Goal: Task Accomplishment & Management: Manage account settings

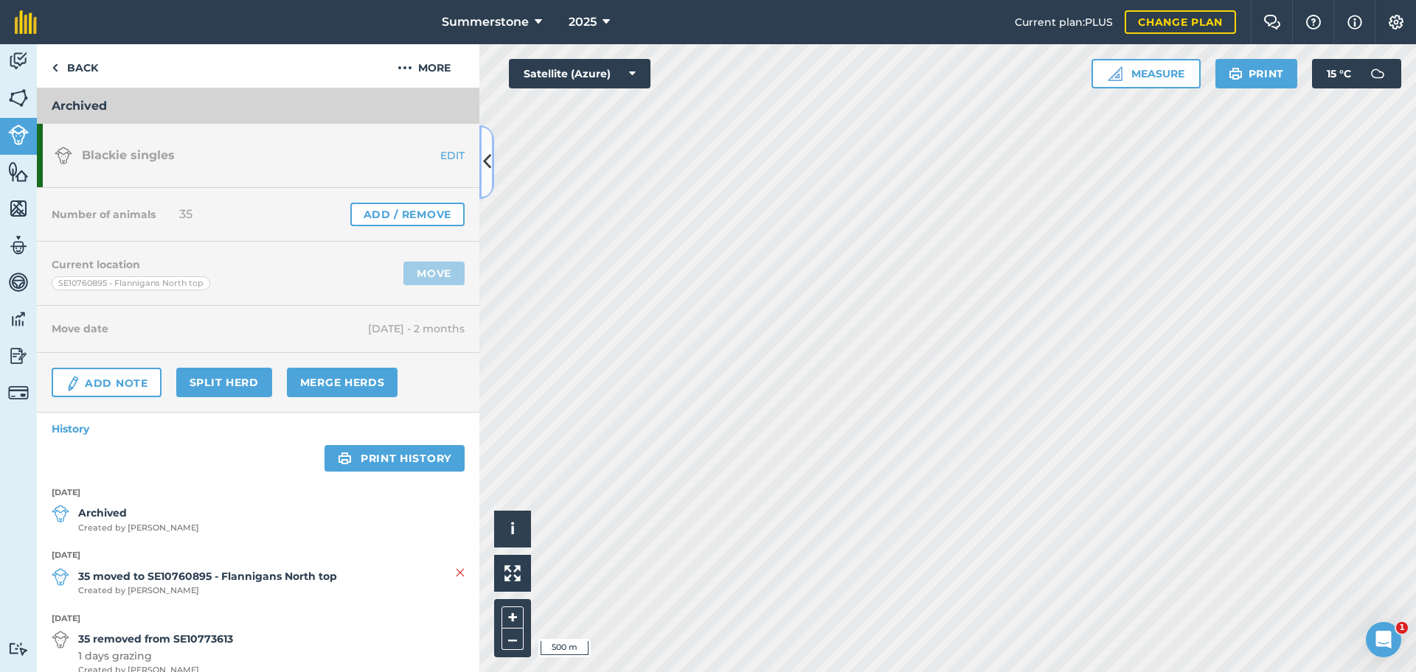
click at [490, 161] on icon at bounding box center [487, 162] width 8 height 26
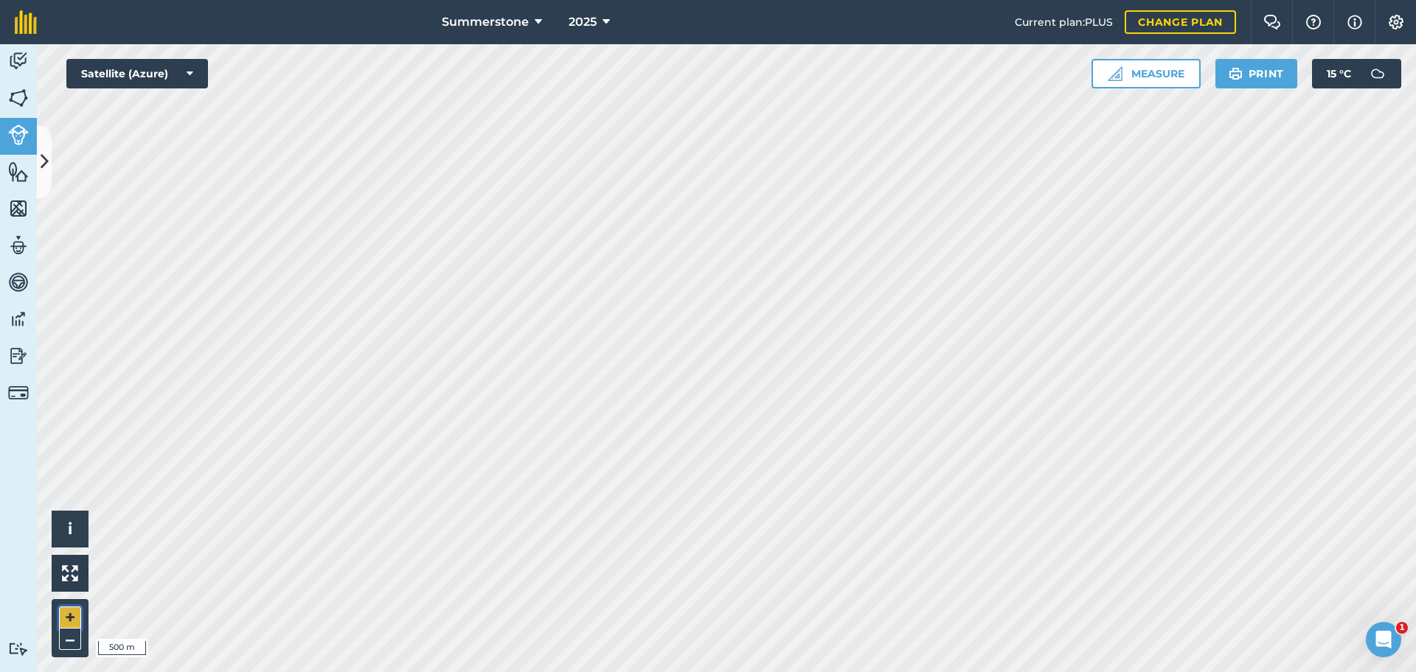
click at [69, 619] on button "+" at bounding box center [70, 618] width 22 height 22
click at [47, 155] on icon at bounding box center [45, 162] width 8 height 26
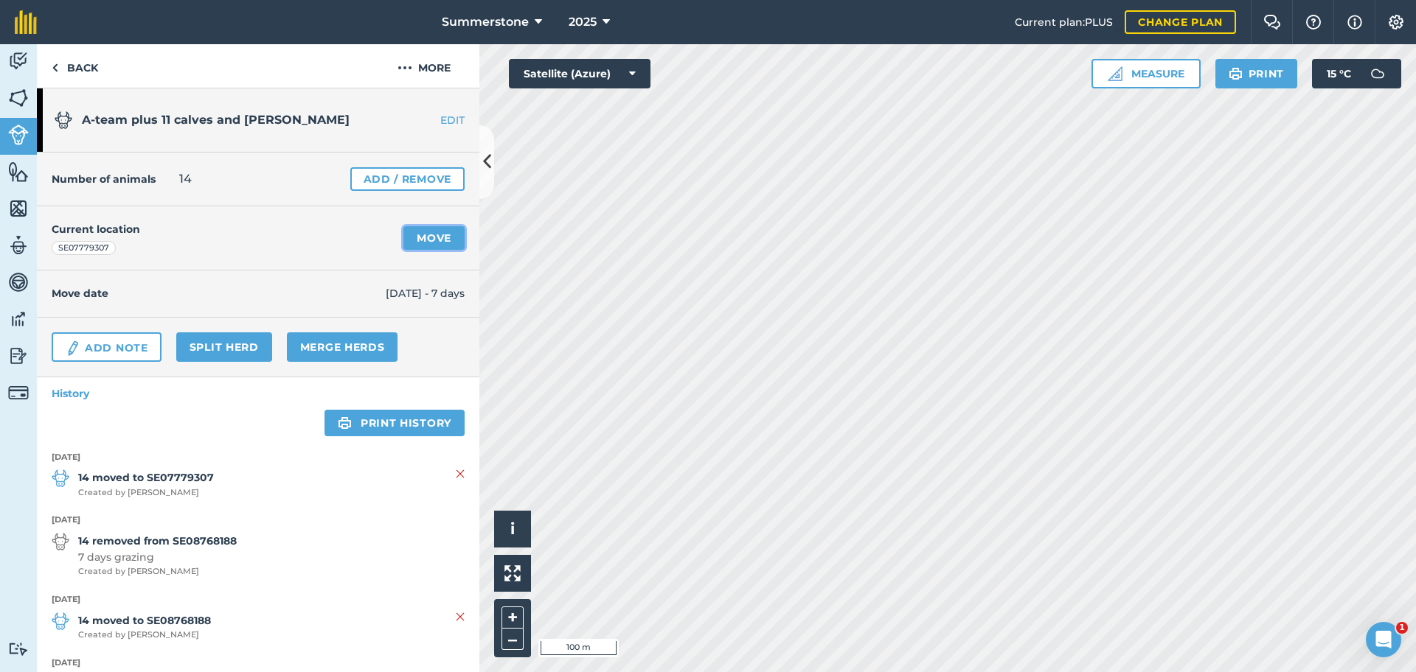
click at [414, 238] on link "Move" at bounding box center [433, 238] width 61 height 24
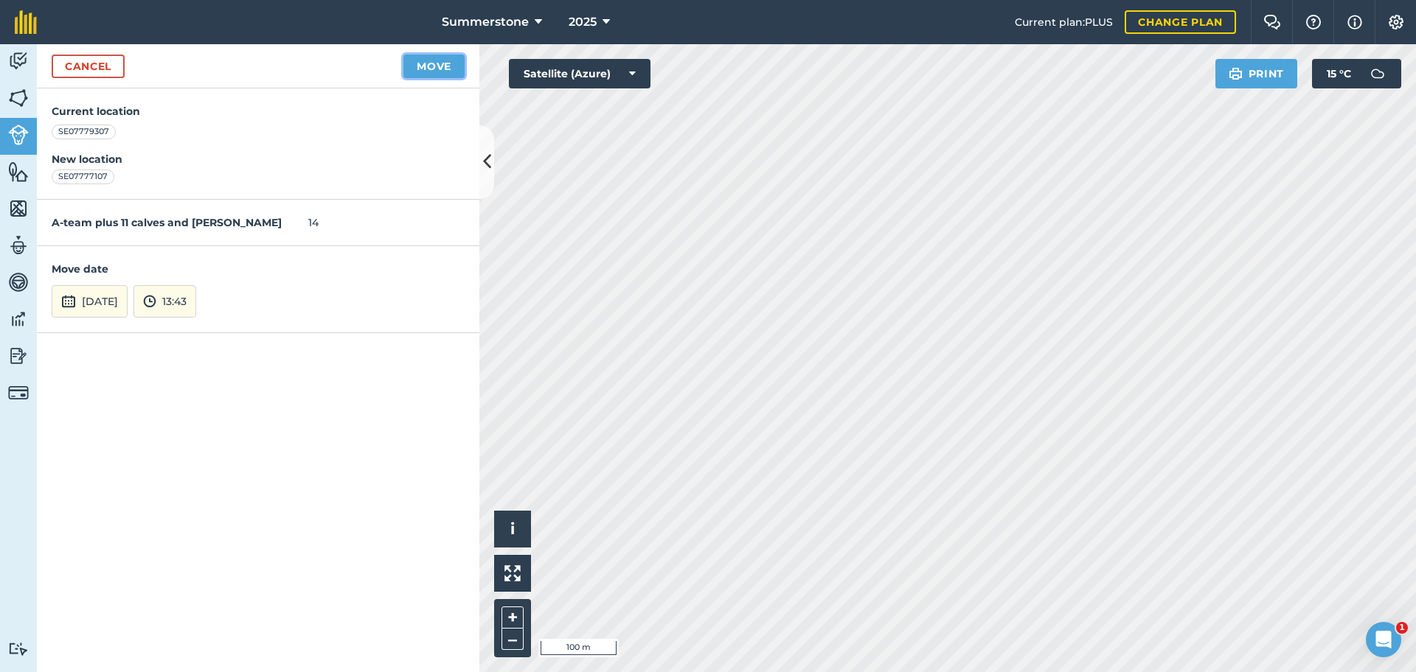
click at [436, 71] on button "Move" at bounding box center [433, 67] width 61 height 24
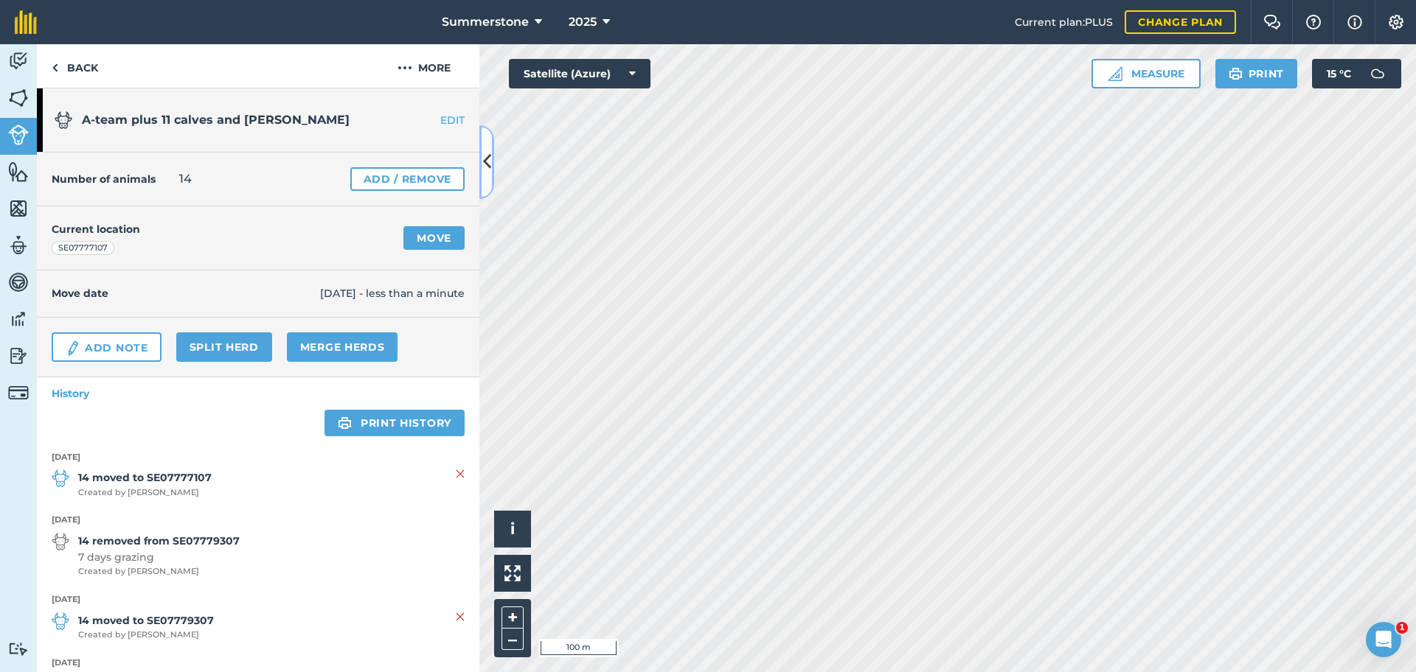
click at [484, 161] on icon at bounding box center [487, 162] width 8 height 26
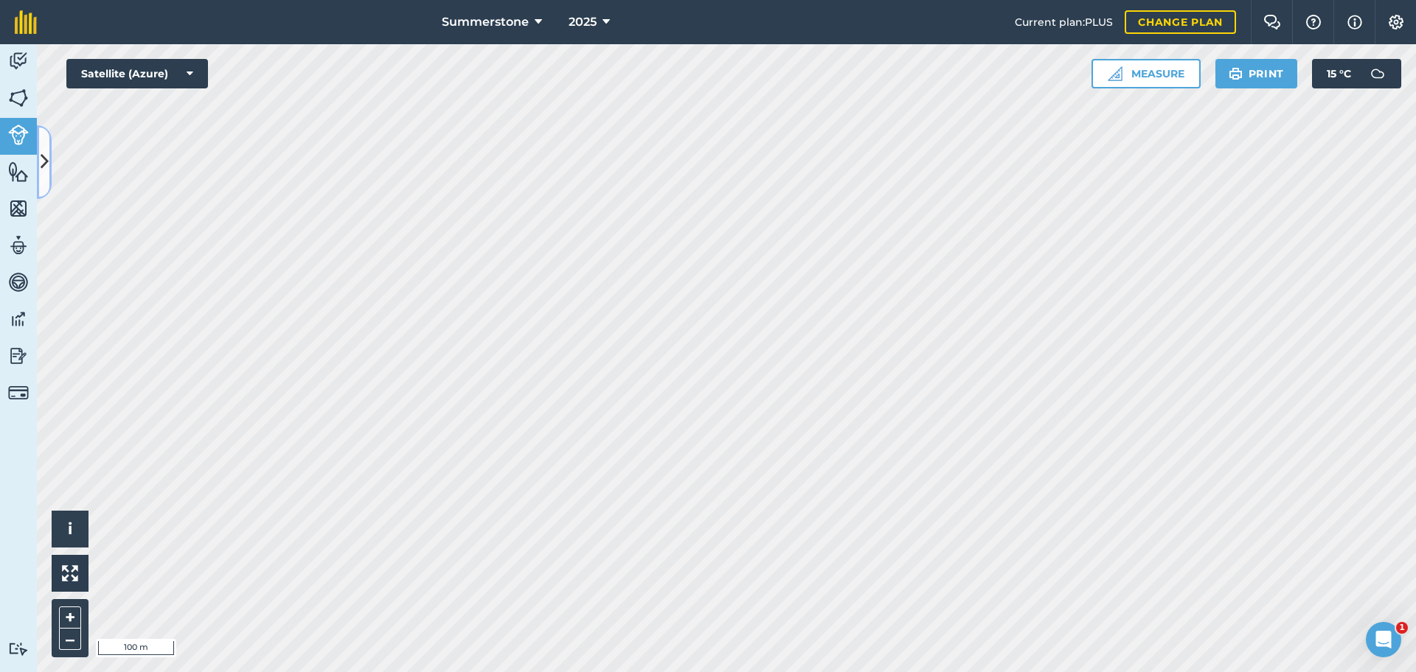
click at [43, 153] on icon at bounding box center [45, 162] width 8 height 26
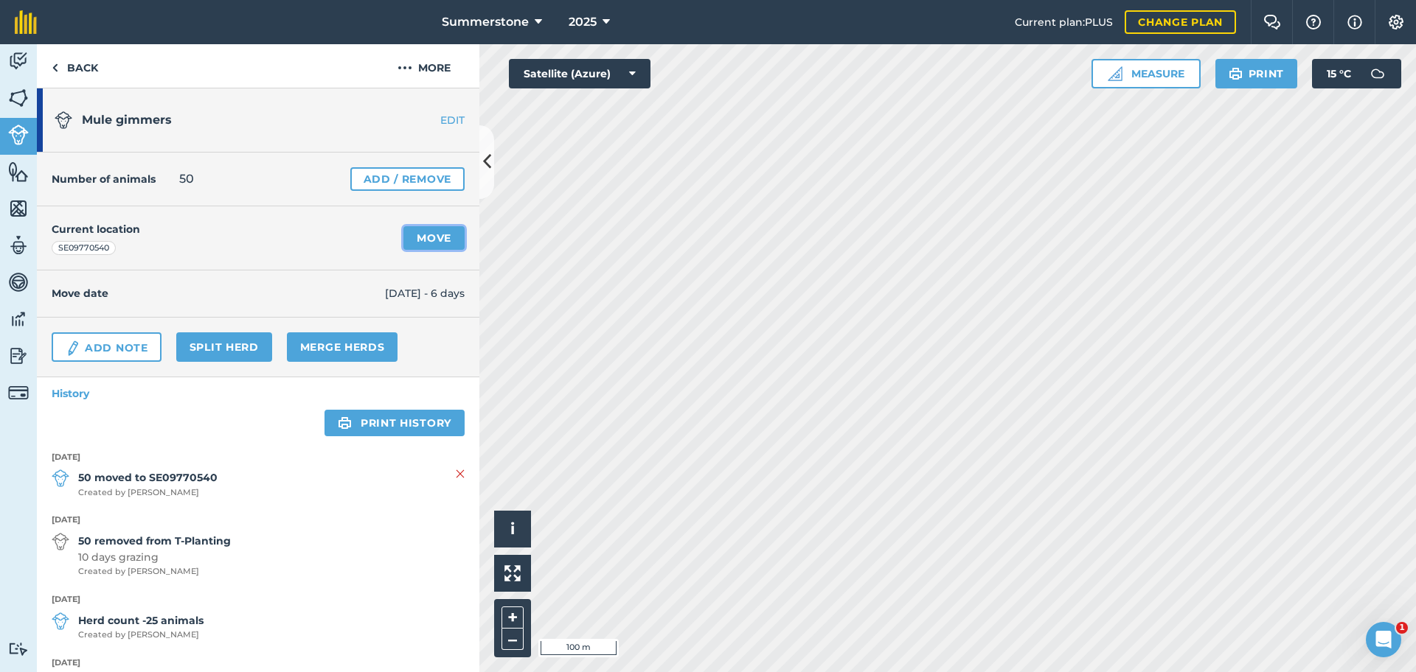
click at [411, 240] on link "Move" at bounding box center [433, 238] width 61 height 24
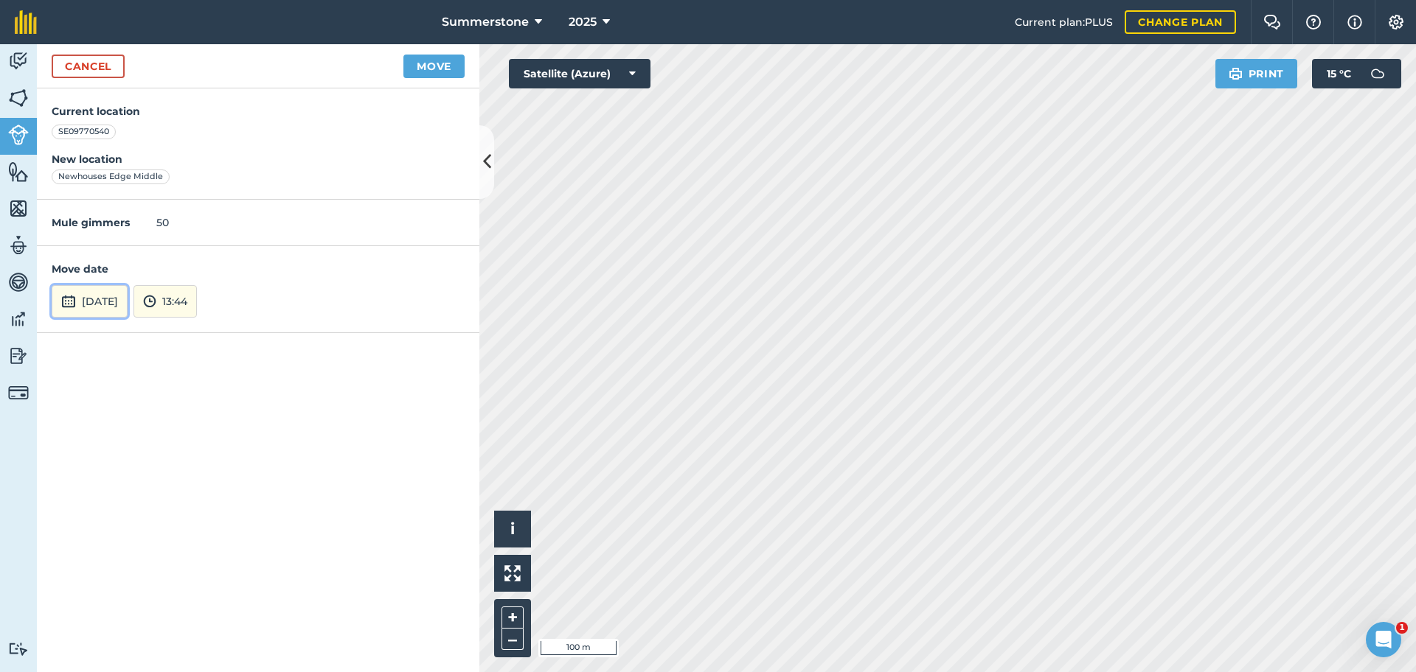
click at [128, 302] on button "[DATE]" at bounding box center [90, 301] width 76 height 32
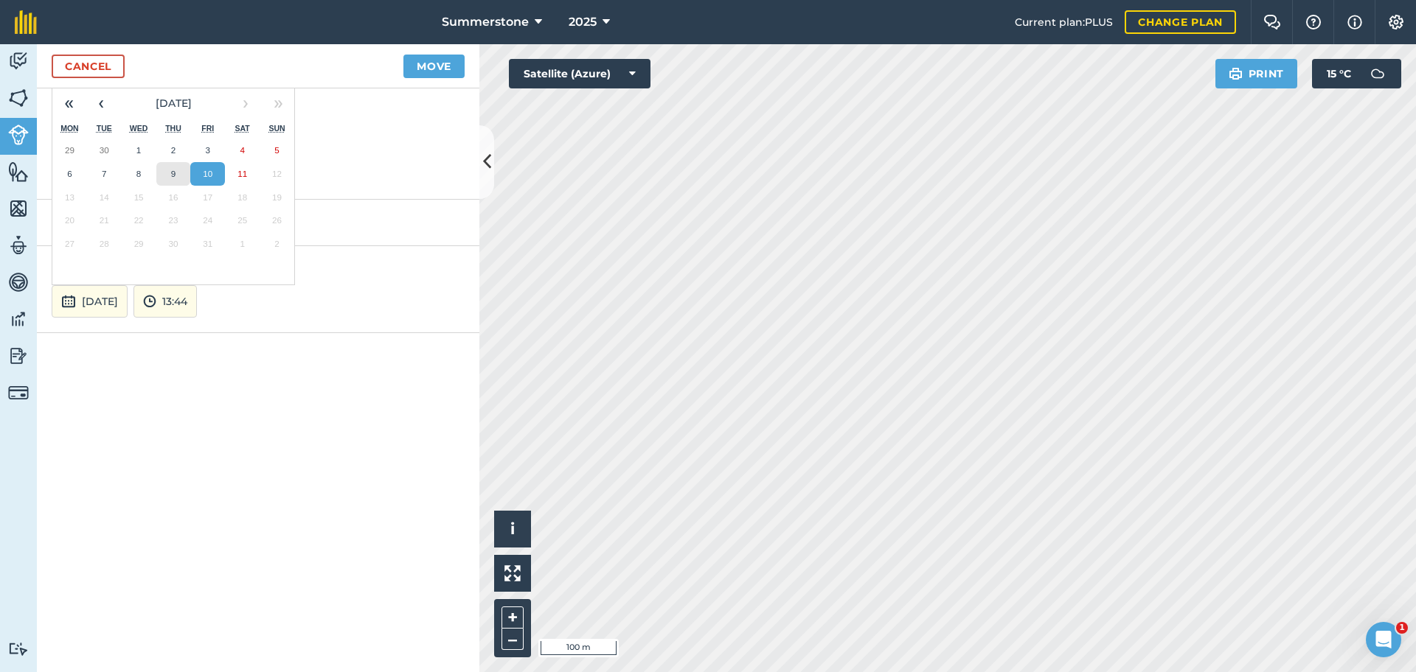
click at [171, 172] on abbr "9" at bounding box center [173, 174] width 4 height 10
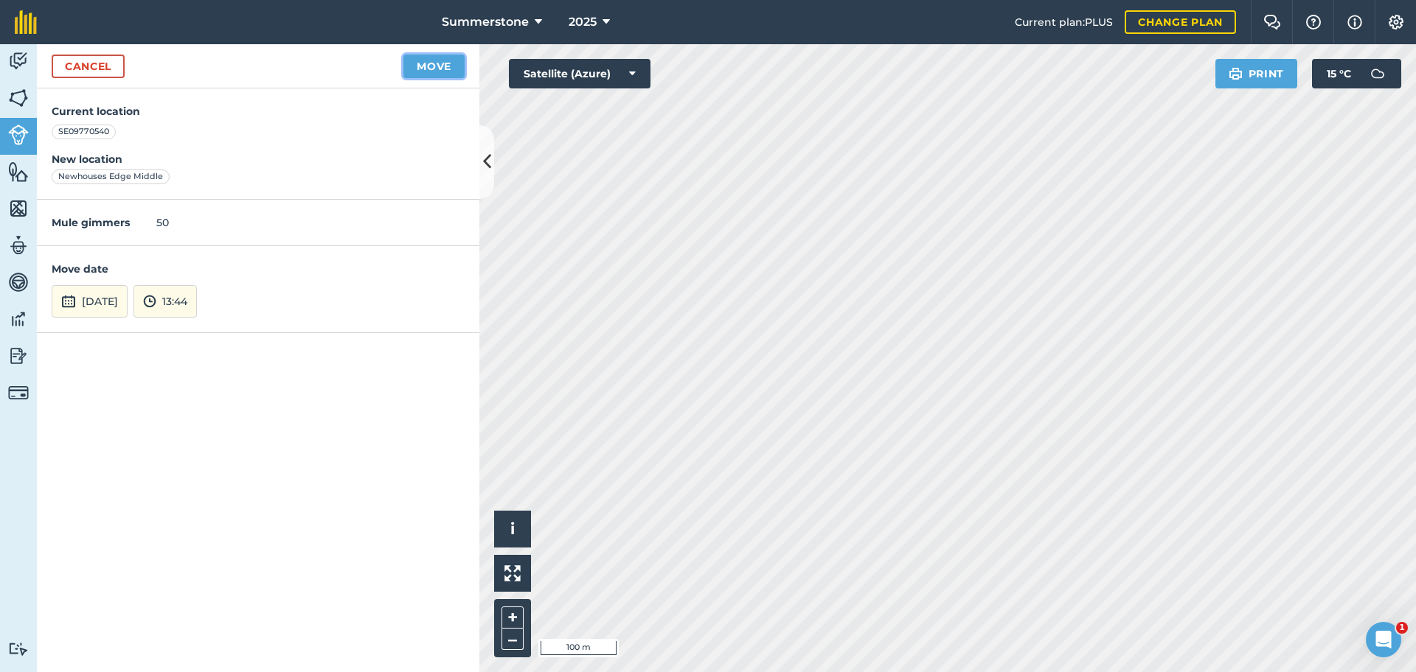
click at [421, 66] on button "Move" at bounding box center [433, 67] width 61 height 24
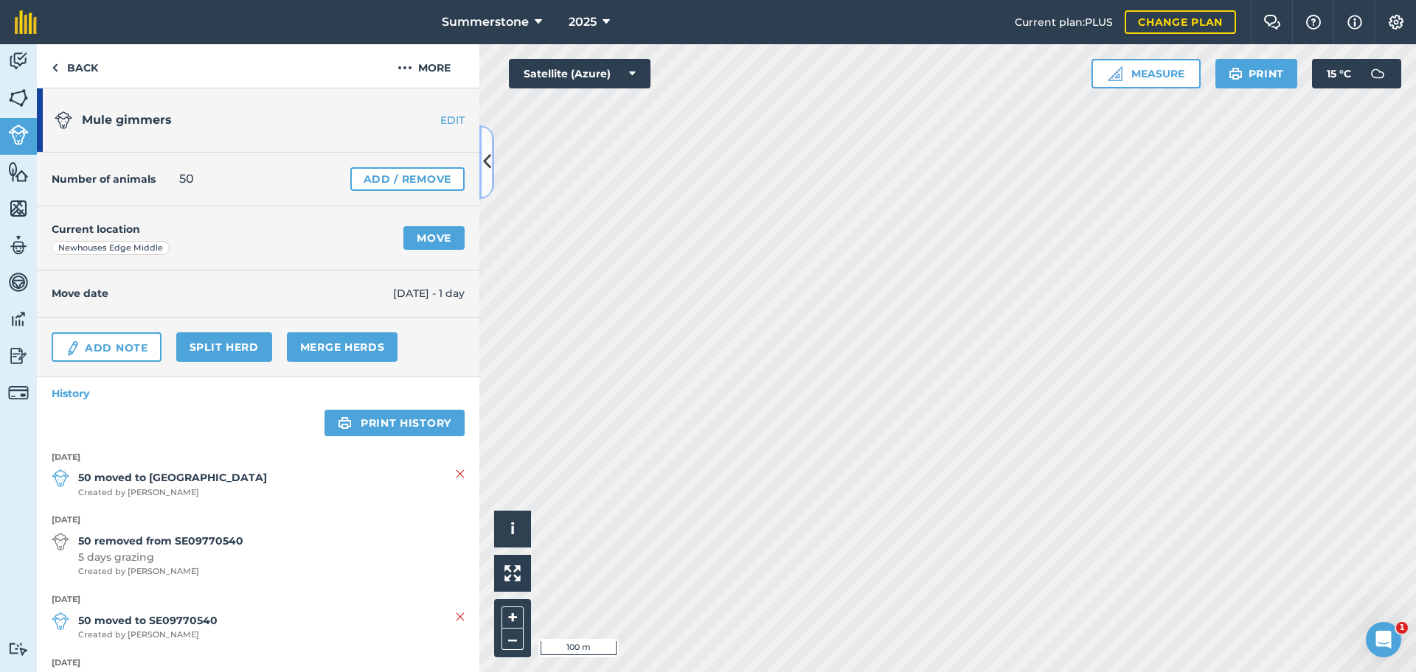
click at [484, 164] on icon at bounding box center [487, 162] width 8 height 26
